Goal: Task Accomplishment & Management: Use online tool/utility

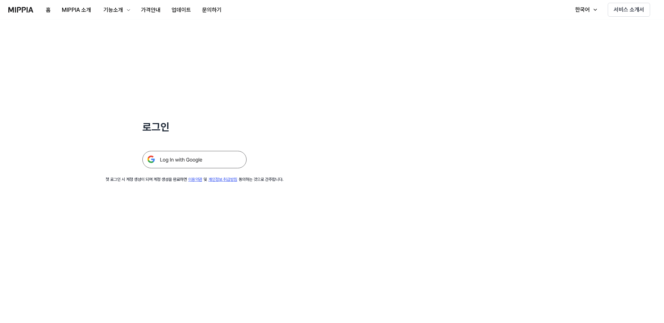
click at [184, 157] on img at bounding box center [194, 159] width 104 height 17
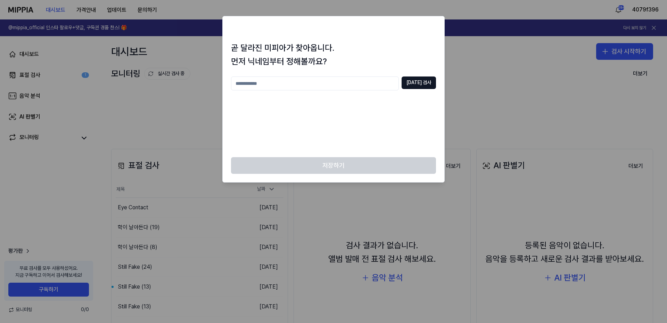
drag, startPoint x: 349, startPoint y: 126, endPoint x: 345, endPoint y: 127, distance: 4.3
click at [349, 126] on div "중복 검사" at bounding box center [333, 112] width 205 height 72
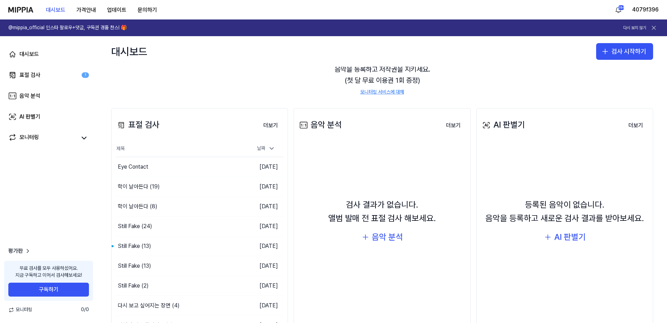
scroll to position [76, 0]
